Goal: Obtain resource: Download file/media

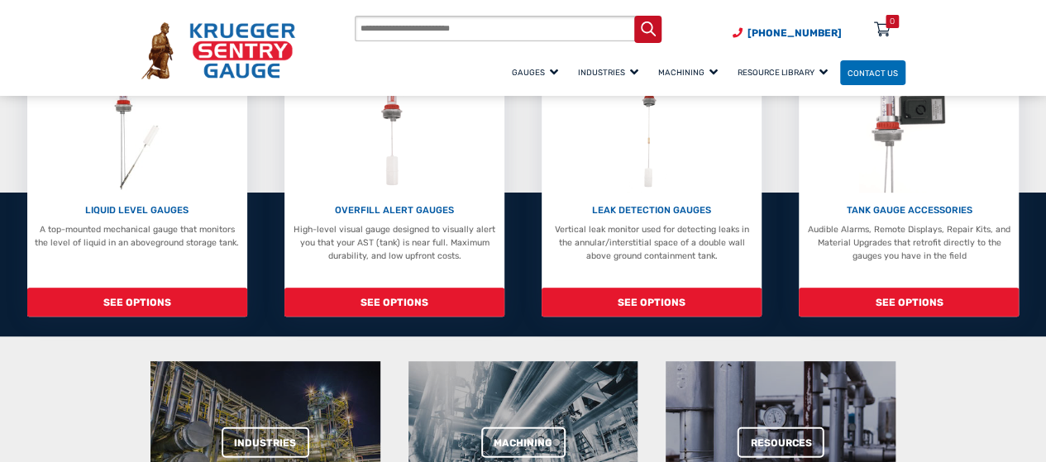
scroll to position [251, 0]
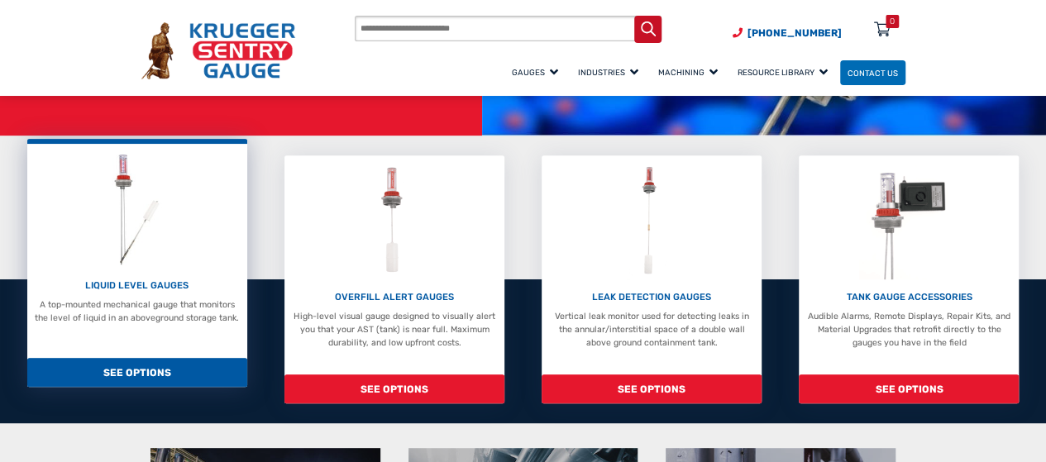
click at [213, 311] on p "A top-mounted mechanical gauge that monitors the level of liquid in an abovegro…" at bounding box center [137, 312] width 208 height 26
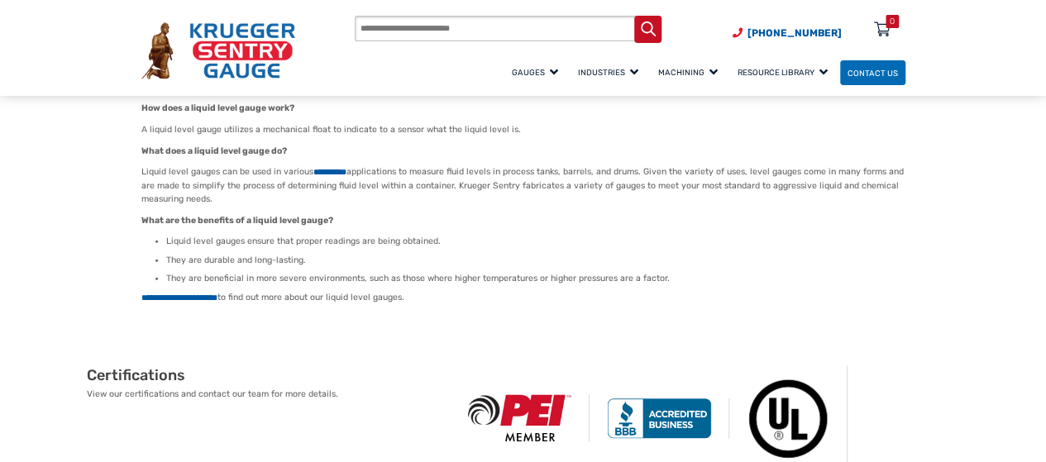
scroll to position [1858, 0]
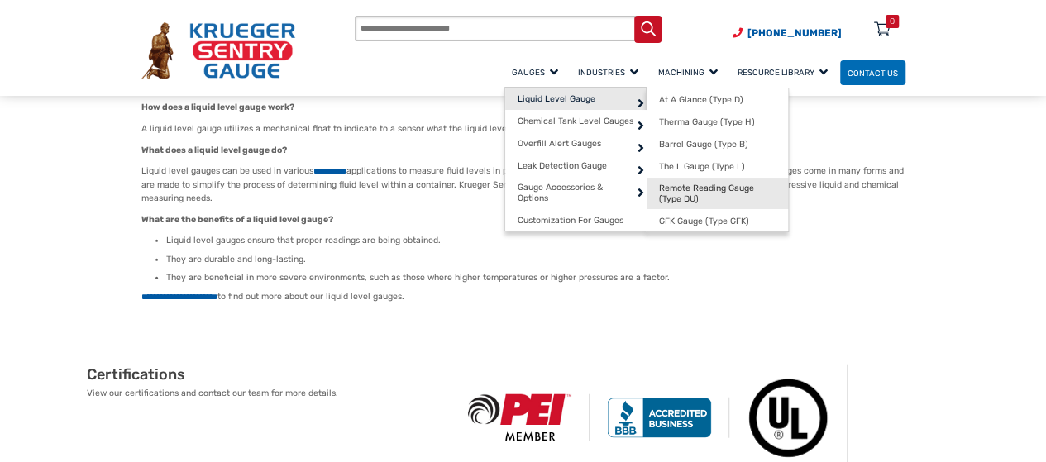
click at [665, 191] on span "Remote Reading Gauge (Type DU)" at bounding box center [717, 194] width 117 height 22
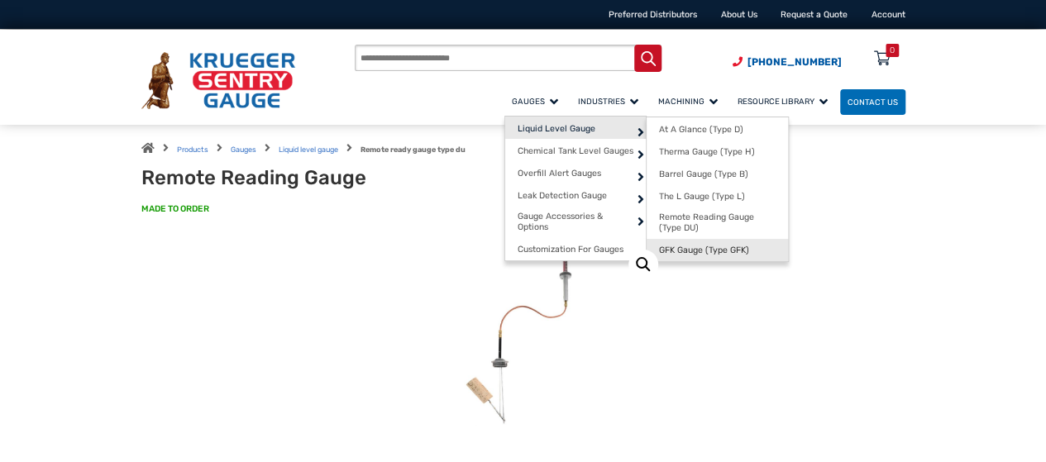
click at [677, 245] on link "GFK Gauge (Type GFK)" at bounding box center [717, 250] width 141 height 22
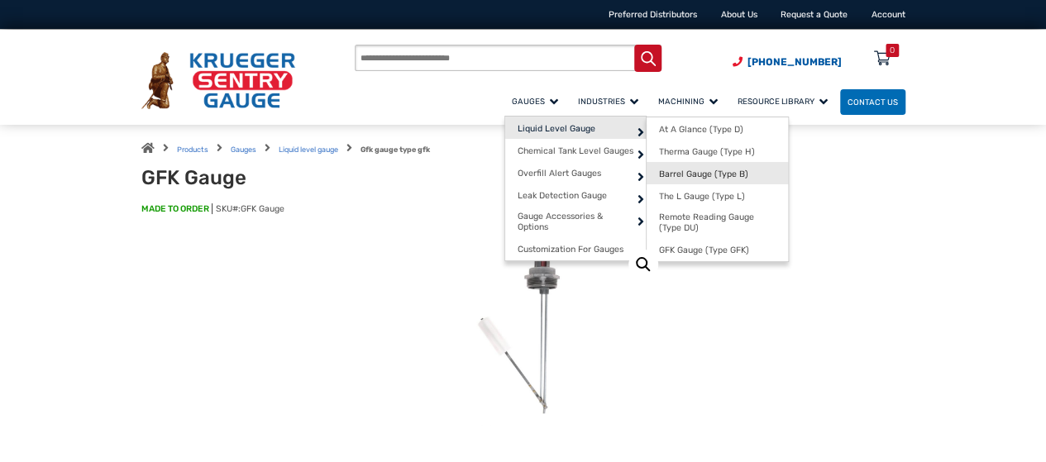
click at [647, 165] on link "Barrel Gauge (Type B)" at bounding box center [717, 173] width 141 height 22
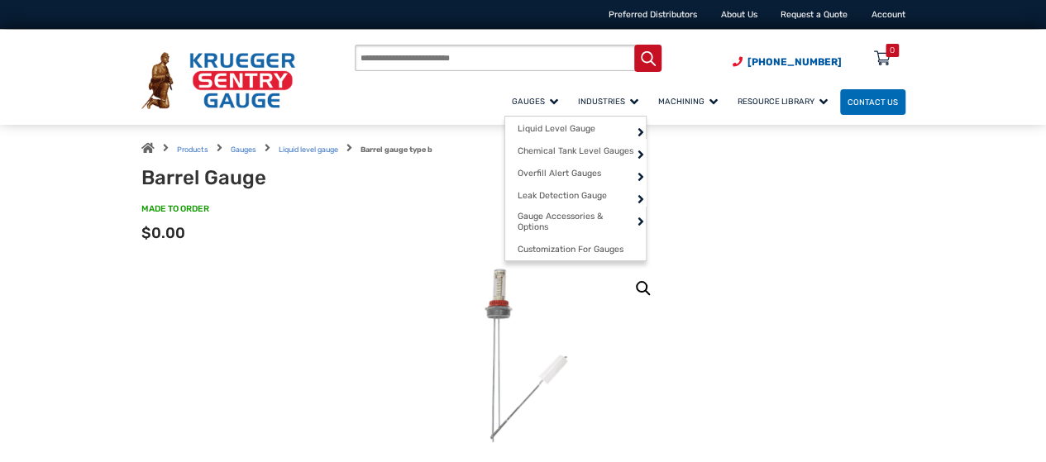
click at [512, 98] on span "Gauges" at bounding box center [535, 101] width 46 height 9
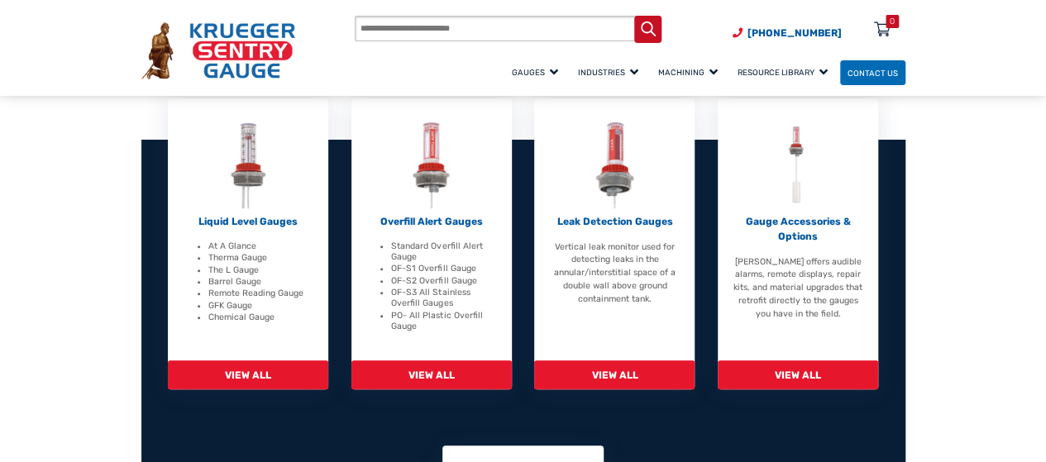
scroll to position [384, 0]
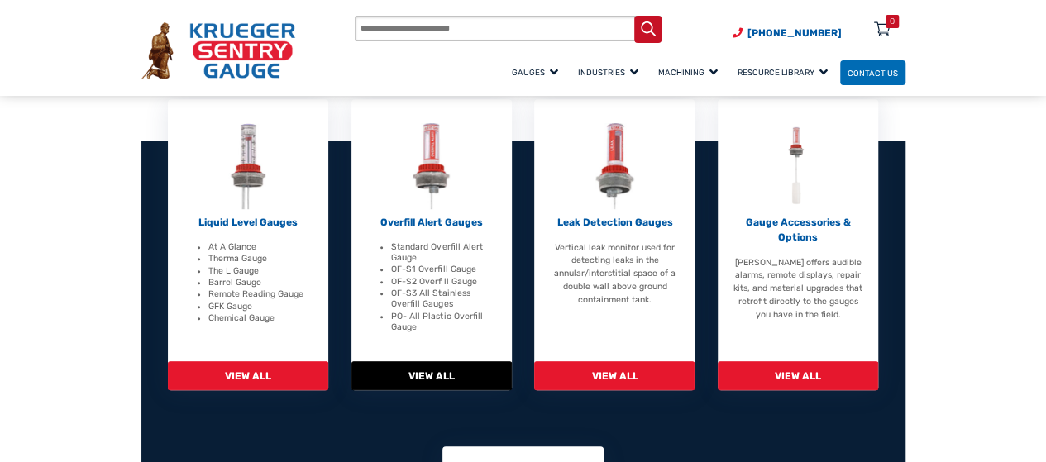
click at [397, 318] on li "PO- All Plastic Overfill Gauge" at bounding box center [443, 322] width 105 height 22
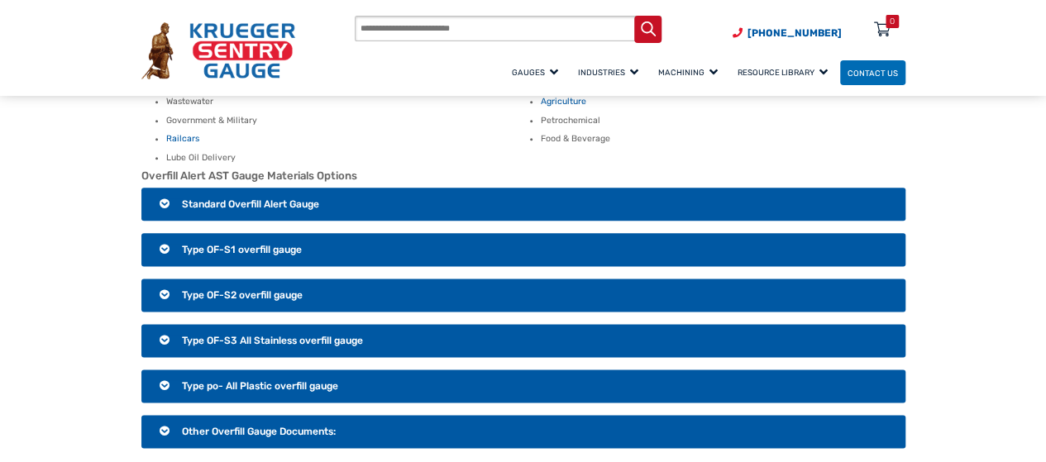
scroll to position [942, 0]
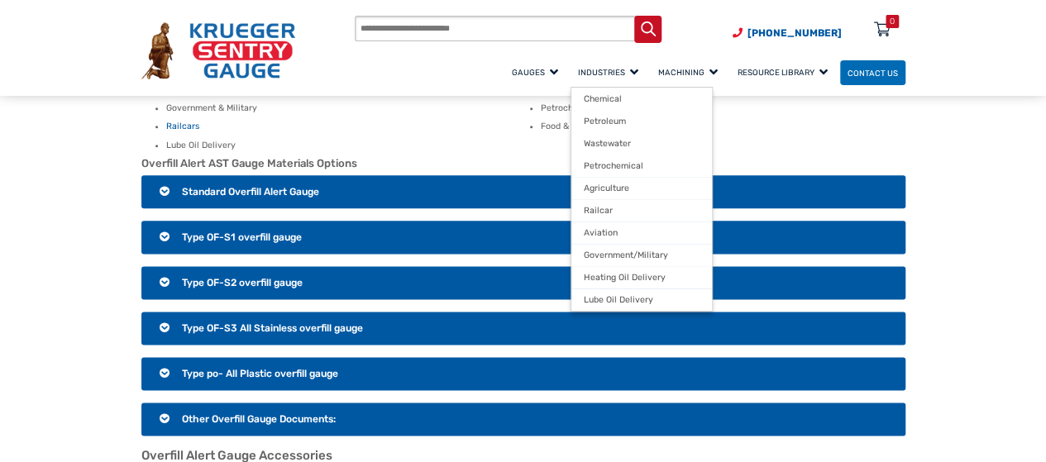
click at [578, 74] on span "Industries" at bounding box center [608, 72] width 60 height 9
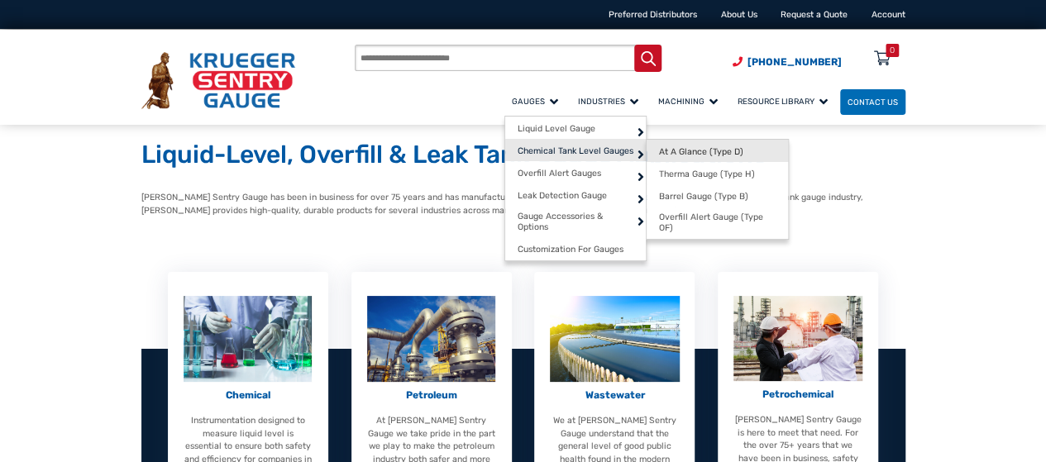
click at [647, 144] on link "At A Glance (Type D)" at bounding box center [717, 151] width 141 height 22
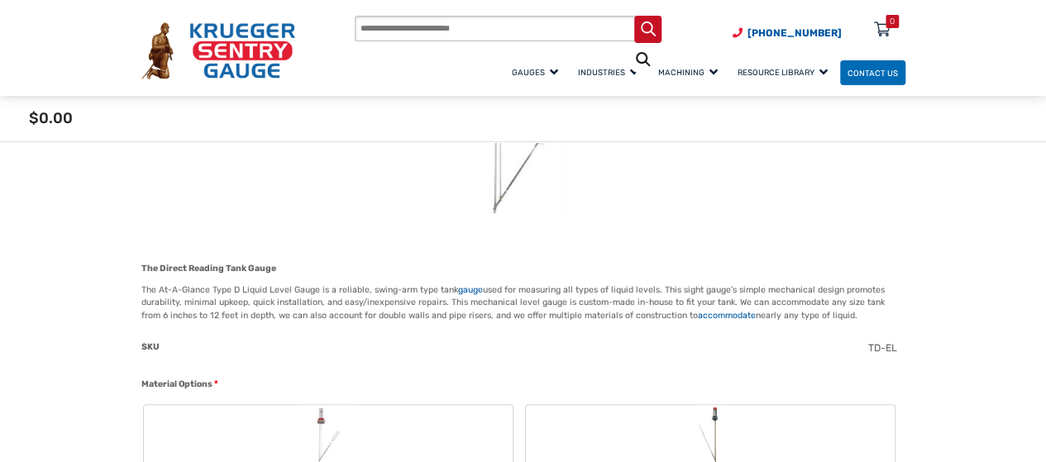
scroll to position [261, 0]
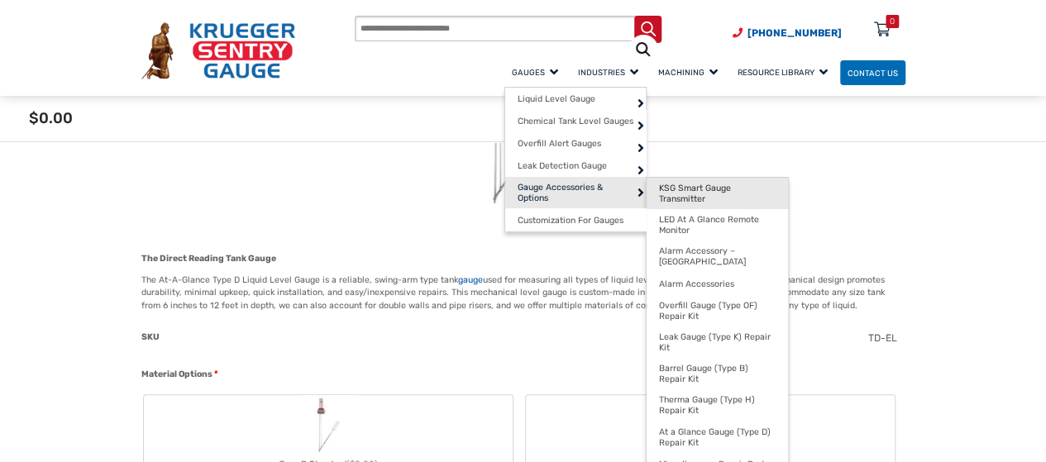
click at [659, 188] on span "KSG Smart Gauge Transmitter" at bounding box center [717, 194] width 117 height 22
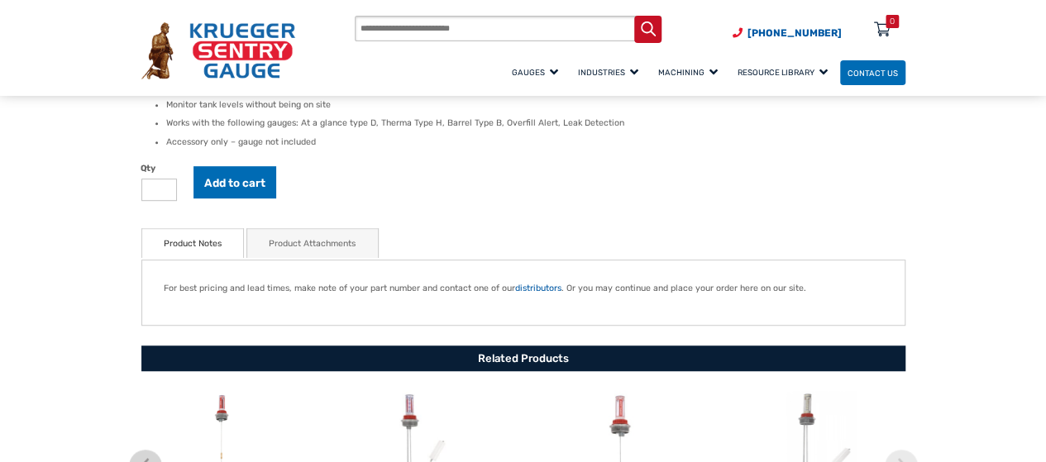
scroll to position [467, 0]
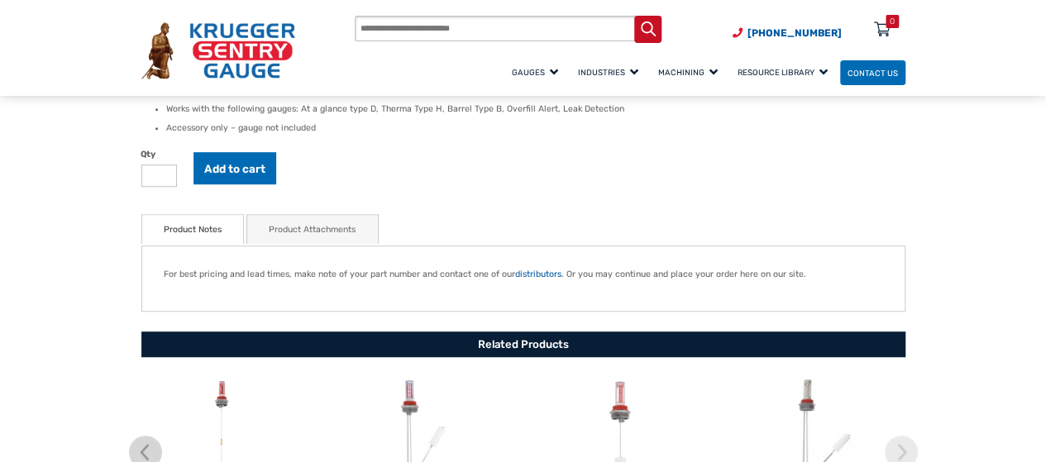
click at [347, 231] on link "Product Attachments" at bounding box center [312, 230] width 87 height 30
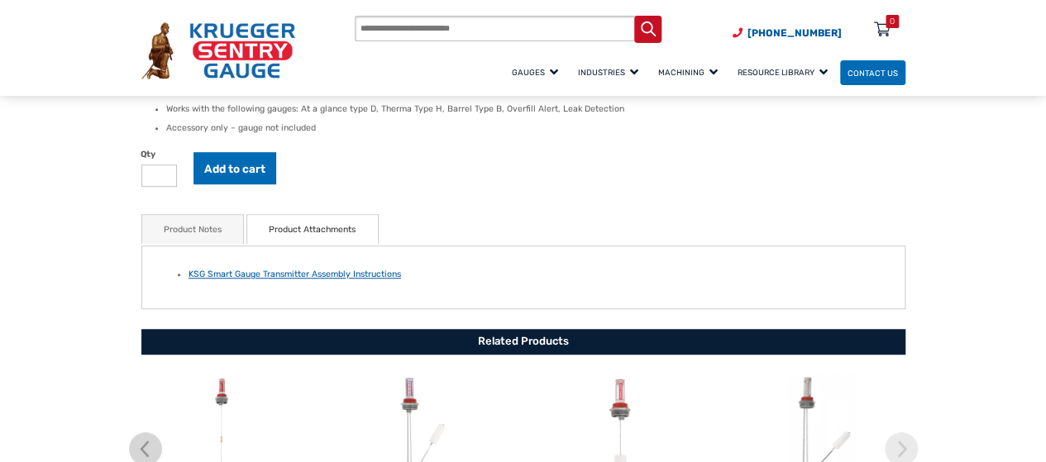
click at [356, 273] on link "KSG Smart Gauge Transmitter Assembly Instructions" at bounding box center [295, 274] width 213 height 11
